Goal: Task Accomplishment & Management: Complete application form

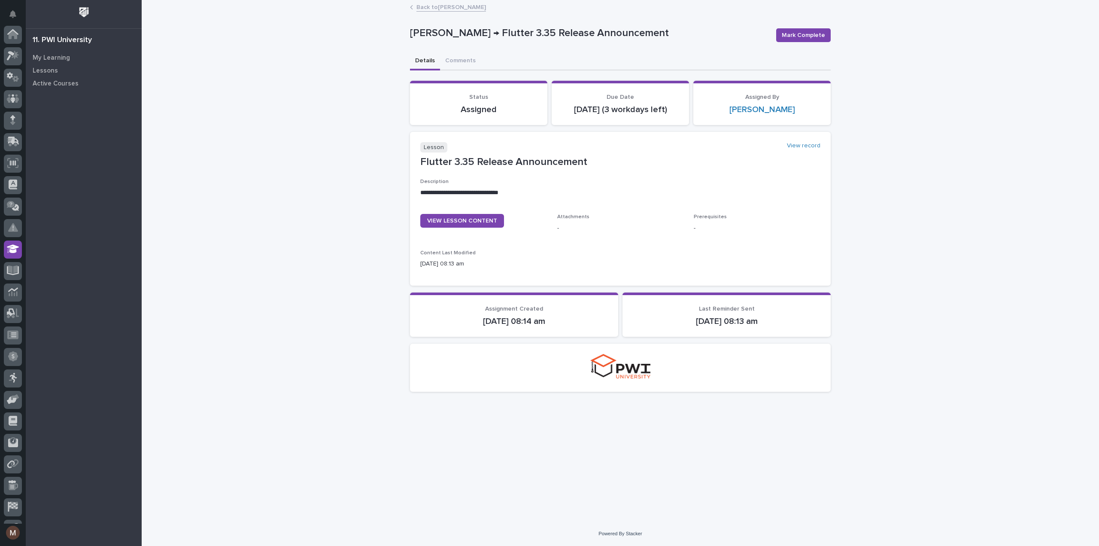
scroll to position [60, 0]
click at [481, 223] on span "VIEW LESSON CONTENT" at bounding box center [462, 221] width 70 height 6
click at [801, 32] on span "Mark Complete" at bounding box center [803, 35] width 43 height 9
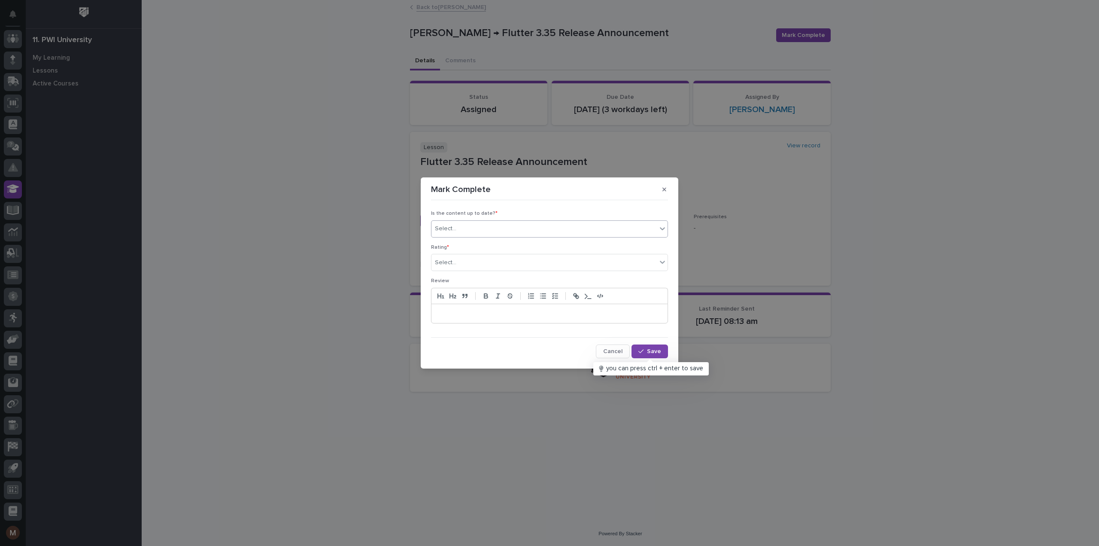
click at [488, 224] on div "Select..." at bounding box center [543, 228] width 225 height 14
click at [483, 243] on div "✔ everything is up to date" at bounding box center [549, 245] width 236 height 15
click at [483, 261] on div "Select..." at bounding box center [543, 262] width 225 height 14
click at [477, 279] on div "⭐⭐⭐⭐⭐" at bounding box center [549, 278] width 236 height 15
click at [652, 352] on span "Save" at bounding box center [654, 351] width 14 height 6
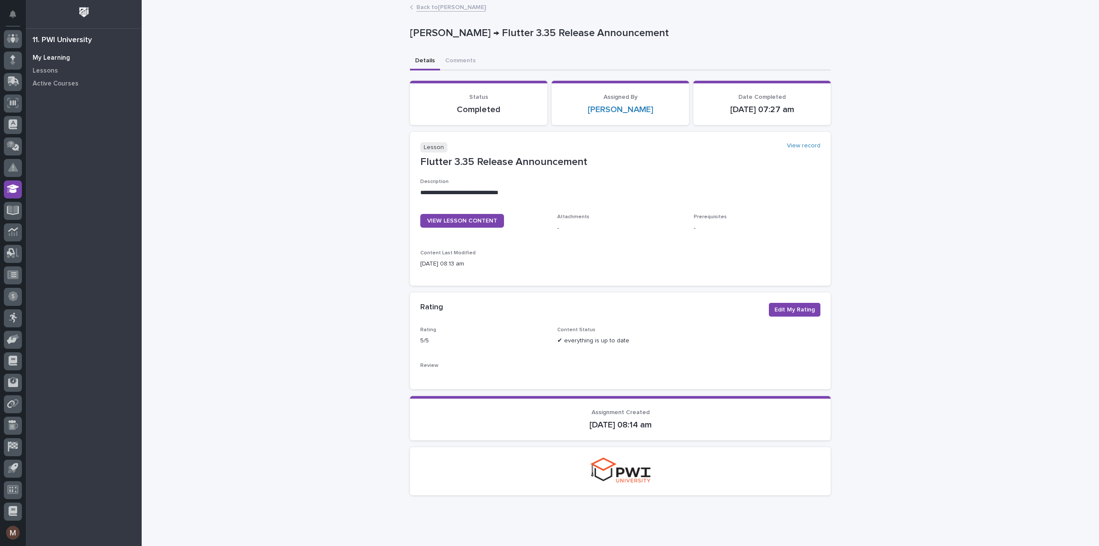
click at [61, 56] on p "My Learning" at bounding box center [51, 58] width 37 height 8
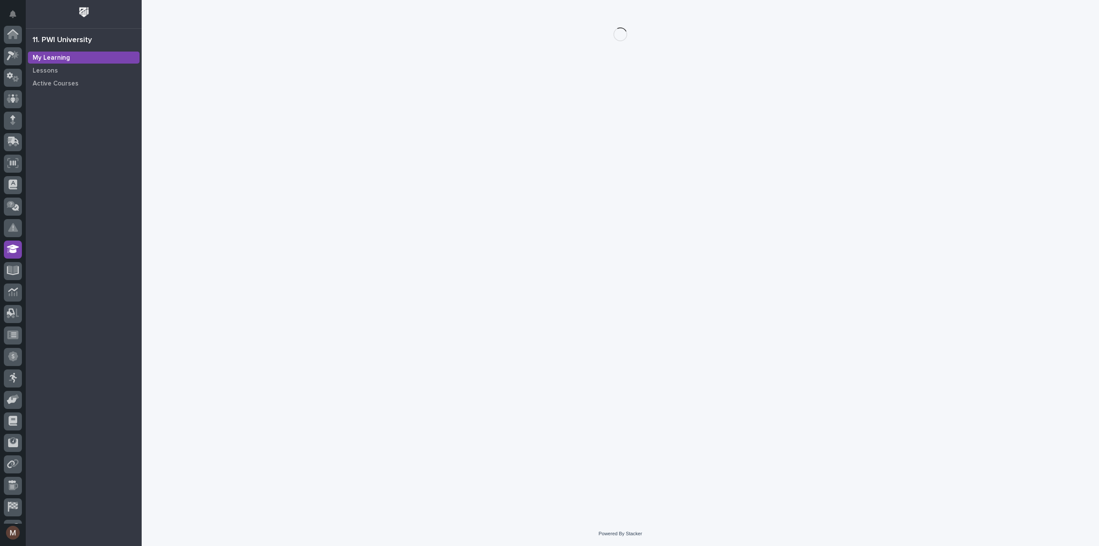
scroll to position [60, 0]
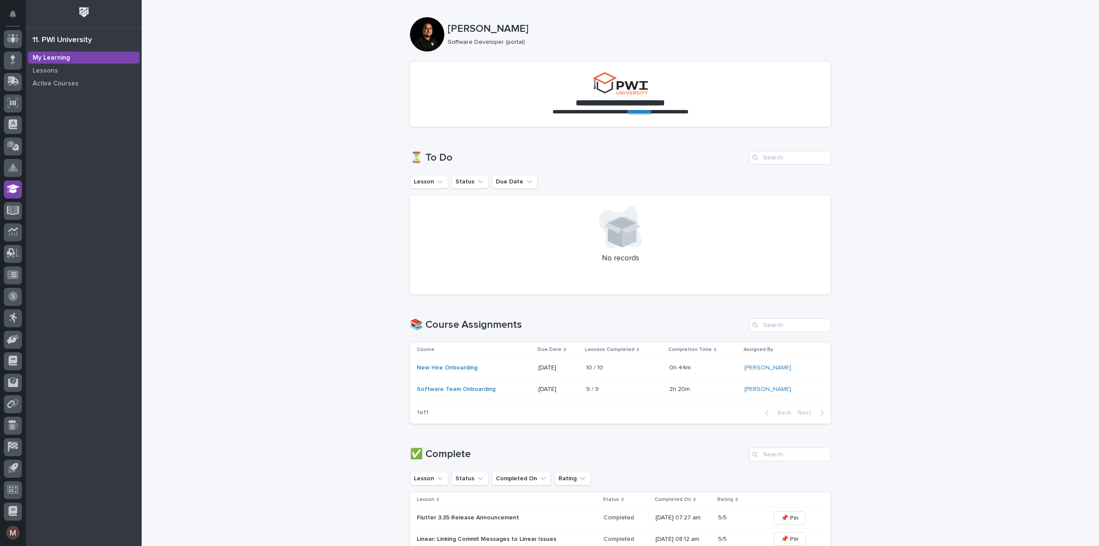
click at [178, 175] on div "**********" at bounding box center [620, 397] width 957 height 794
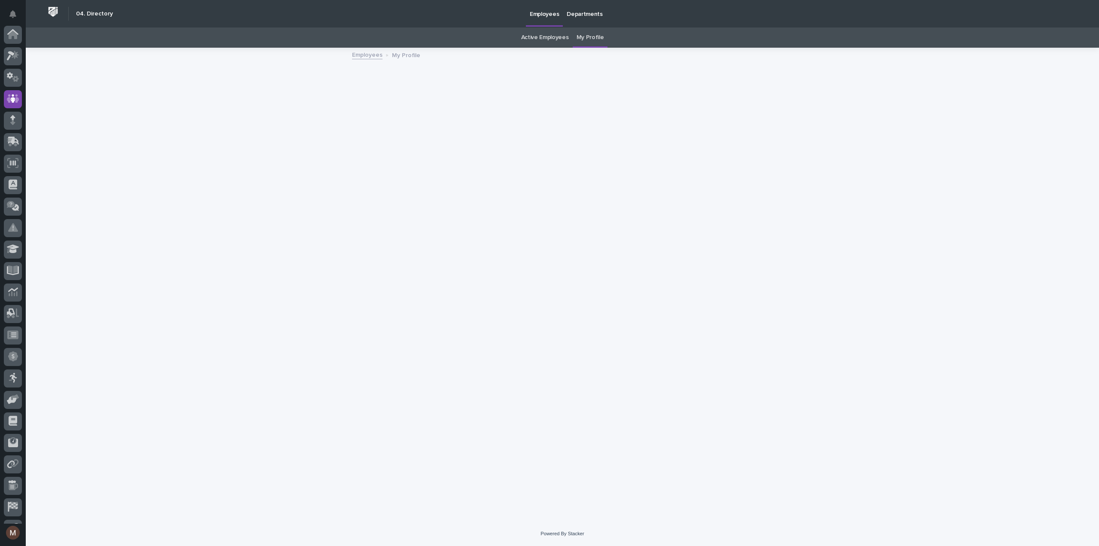
scroll to position [60, 0]
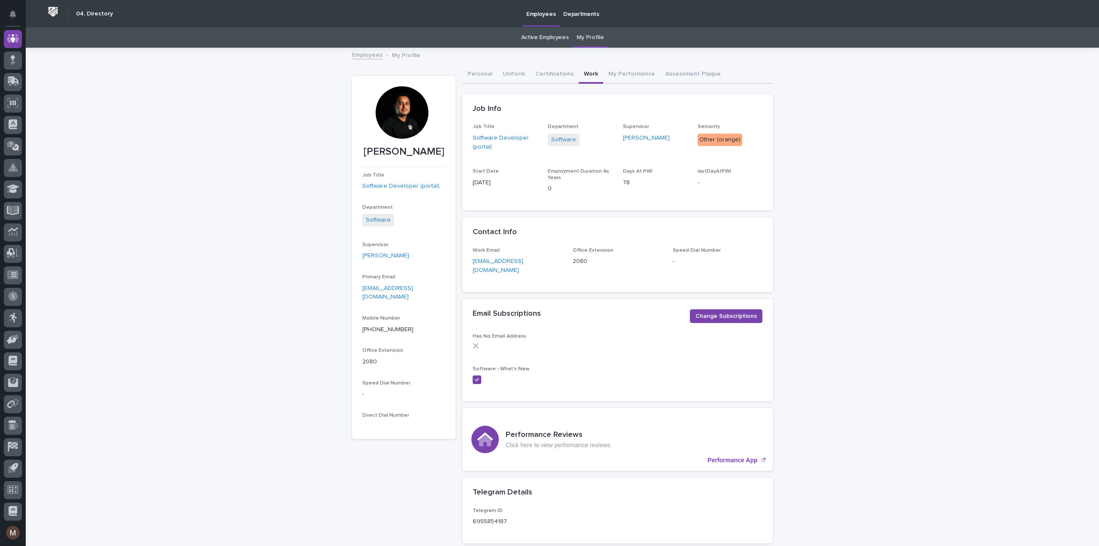
drag, startPoint x: 413, startPoint y: 106, endPoint x: 280, endPoint y: 142, distance: 137.0
click at [280, 142] on div "Loading... Saving… Loading... Saving… Madhav Neupane Madhav Neupane Job Title S…" at bounding box center [562, 385] width 1073 height 673
drag, startPoint x: 382, startPoint y: 114, endPoint x: 262, endPoint y: 124, distance: 120.2
click at [262, 124] on div "Loading... Saving… Loading... Saving… Madhav Neupane Madhav Neupane Job Title S…" at bounding box center [562, 385] width 1073 height 673
